Goal: Information Seeking & Learning: Find specific page/section

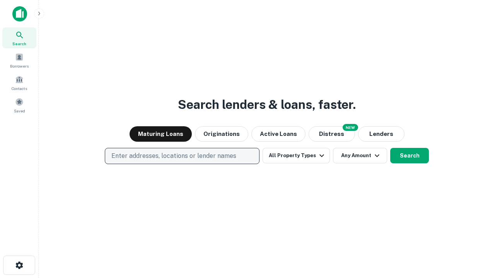
click at [182, 156] on p "Enter addresses, locations or lender names" at bounding box center [173, 155] width 125 height 9
type input "**********"
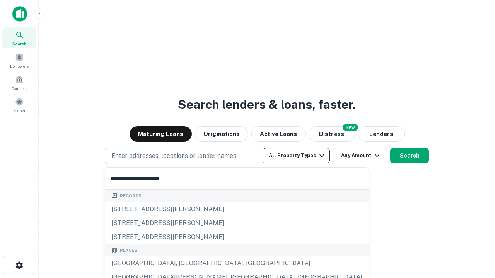
click at [185, 263] on div "[GEOGRAPHIC_DATA], [GEOGRAPHIC_DATA], [GEOGRAPHIC_DATA]" at bounding box center [236, 264] width 263 height 14
click at [296, 156] on button "All Property Types" at bounding box center [295, 155] width 67 height 15
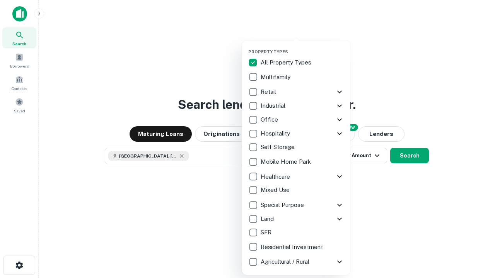
click at [302, 47] on button "button" at bounding box center [302, 47] width 108 height 0
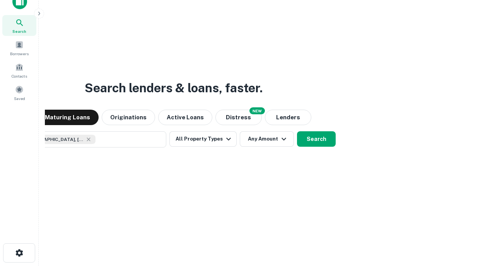
scroll to position [56, 219]
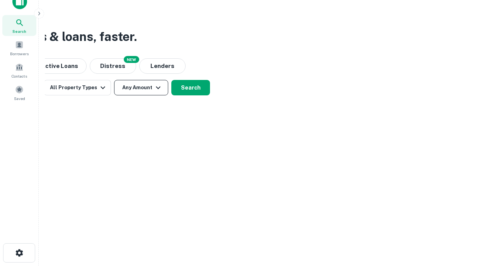
click at [141, 88] on button "Any Amount" at bounding box center [141, 87] width 54 height 15
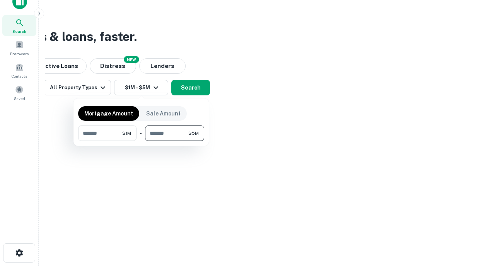
type input "*******"
click at [141, 141] on button "button" at bounding box center [141, 141] width 126 height 0
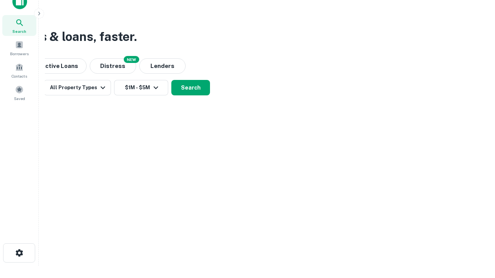
scroll to position [12, 0]
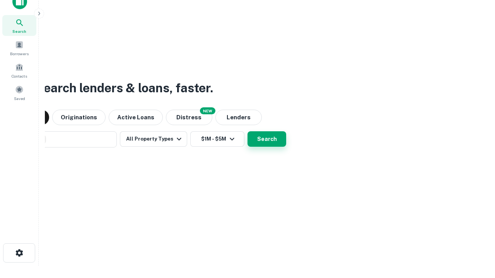
click at [247, 131] on button "Search" at bounding box center [266, 138] width 39 height 15
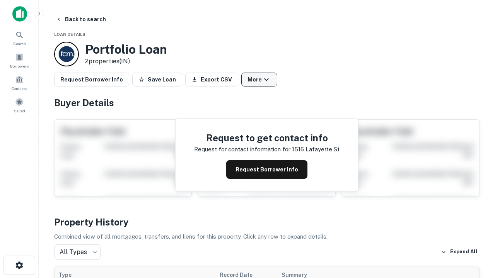
click at [259, 80] on button "More" at bounding box center [259, 80] width 36 height 14
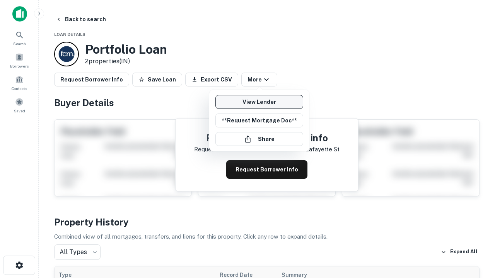
click at [259, 102] on link "View Lender" at bounding box center [259, 102] width 88 height 14
